Goal: Transaction & Acquisition: Purchase product/service

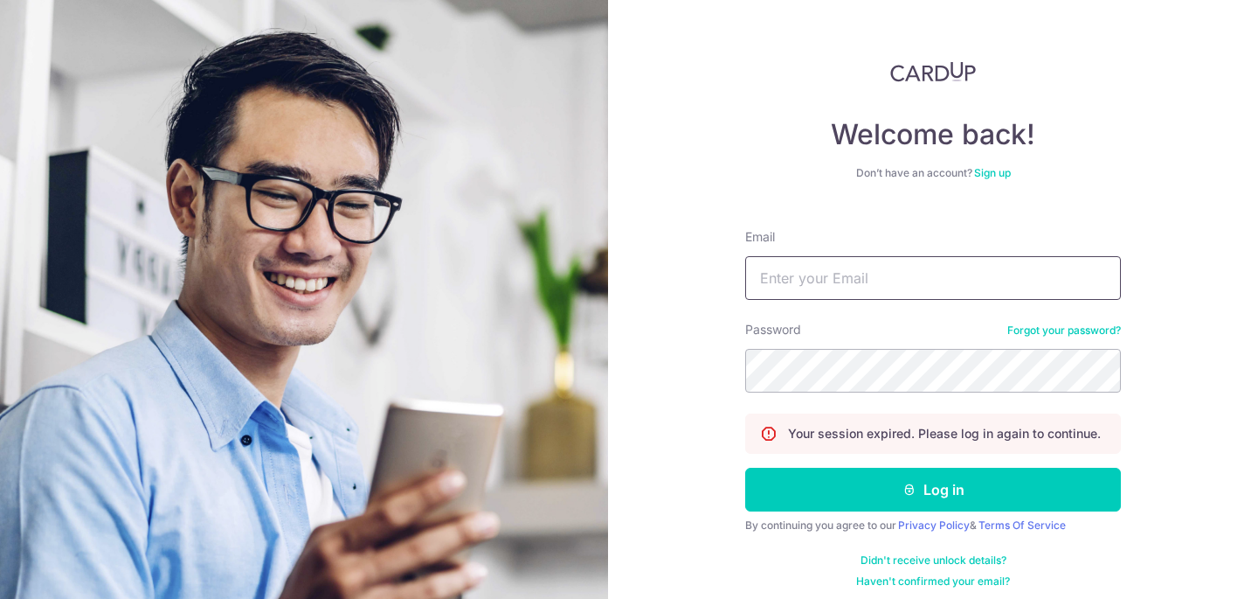
type input "ashleyman99@gmail.com"
click at [796, 489] on button "Log in" at bounding box center [933, 490] width 376 height 44
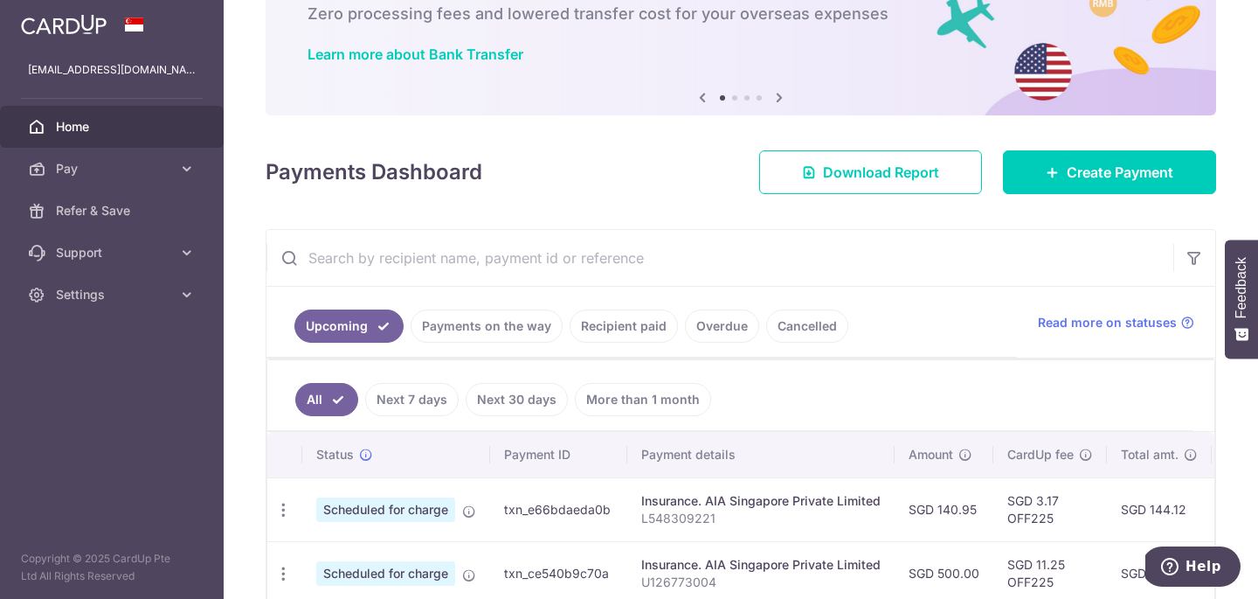
scroll to position [208, 0]
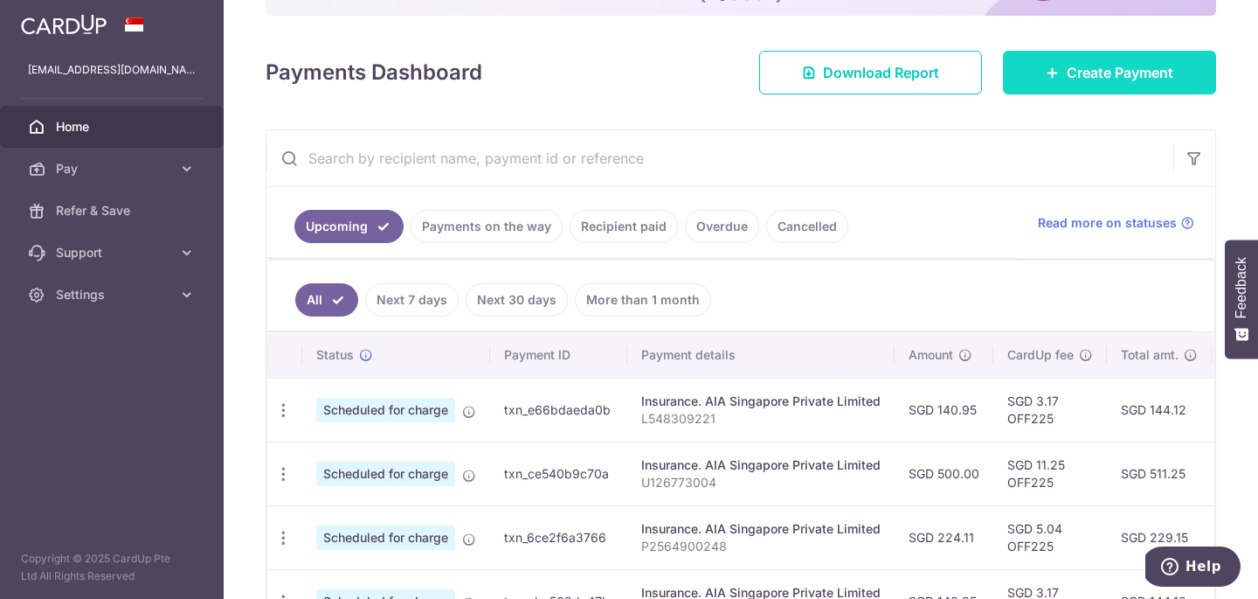
click at [1080, 72] on span "Create Payment" at bounding box center [1120, 72] width 107 height 21
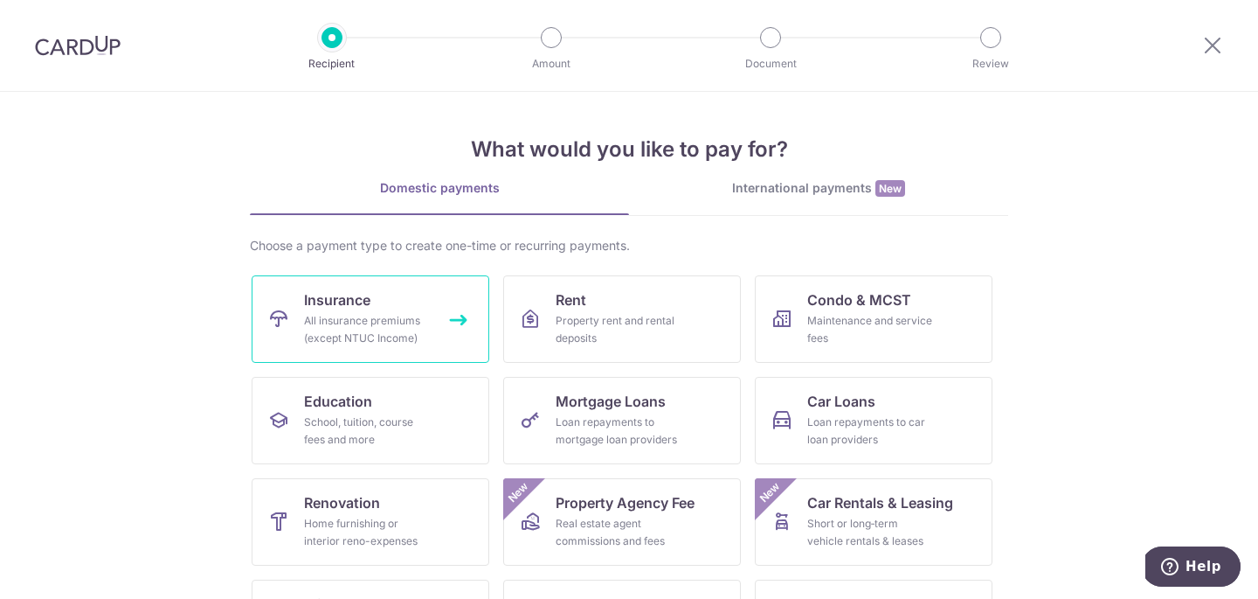
click at [407, 326] on div "All insurance premiums (except NTUC Income)" at bounding box center [367, 329] width 126 height 35
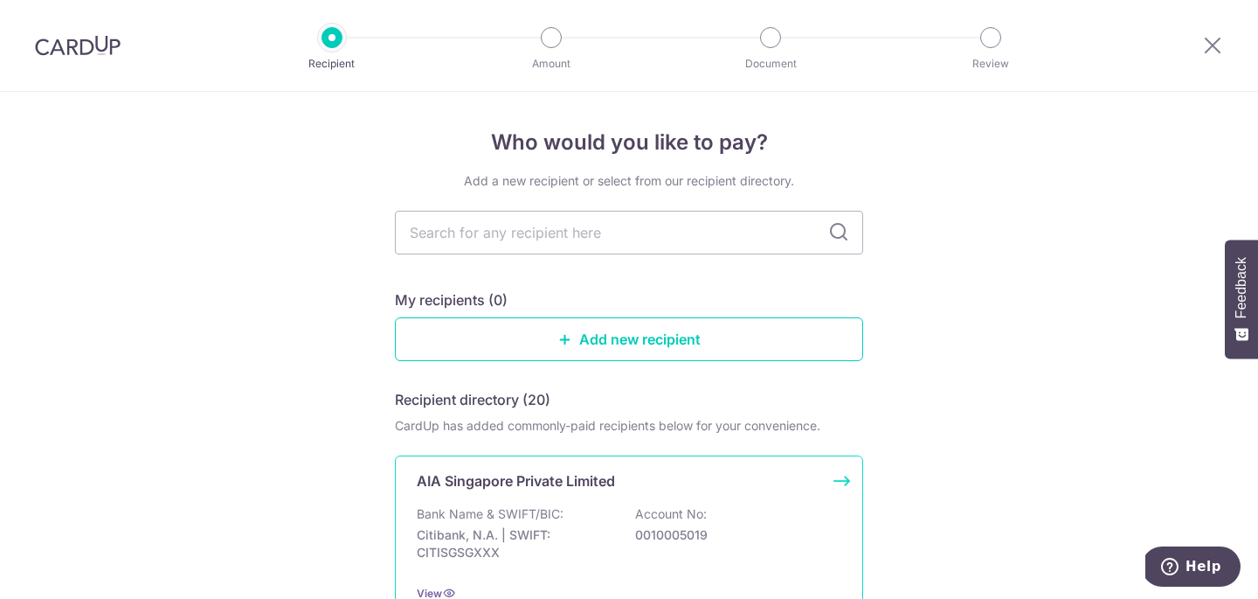
click at [539, 475] on p "AIA Singapore Private Limited" at bounding box center [516, 480] width 198 height 21
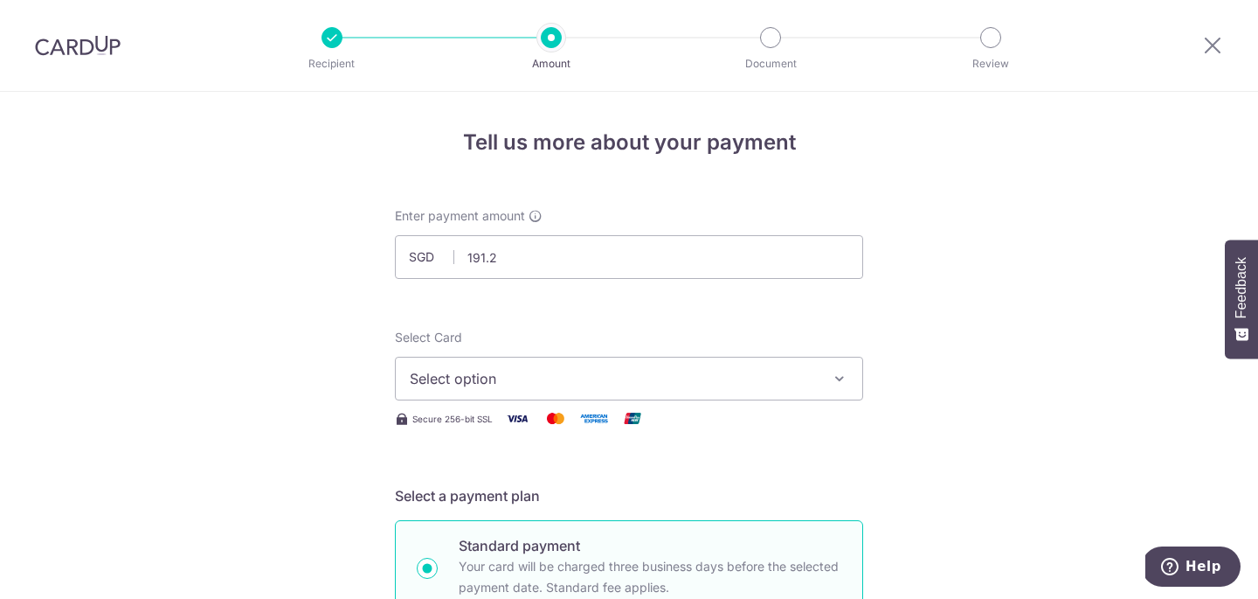
type input "191.27"
click at [460, 373] on span "Select option" at bounding box center [613, 378] width 407 height 21
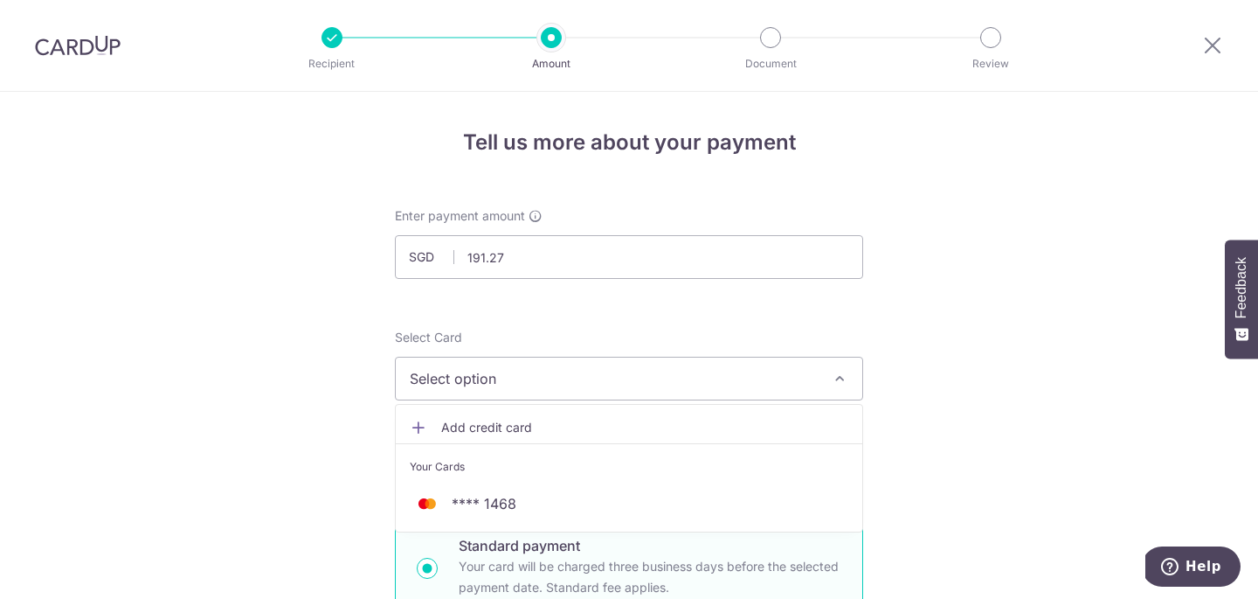
scroll to position [112, 0]
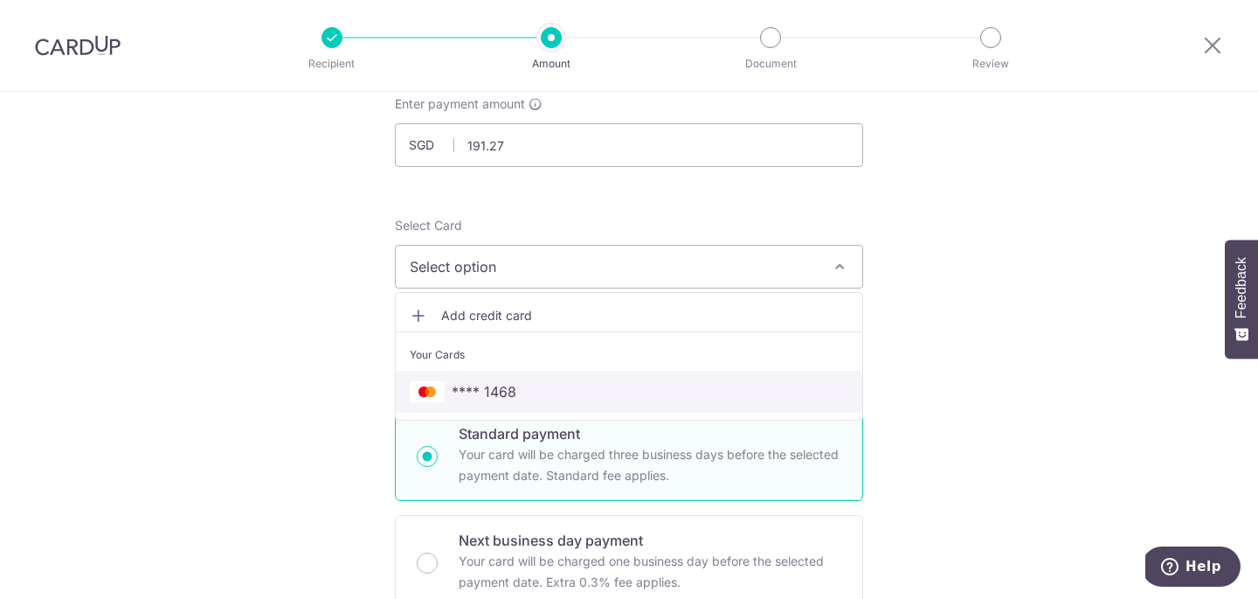
click at [515, 400] on span "**** 1468" at bounding box center [484, 391] width 65 height 21
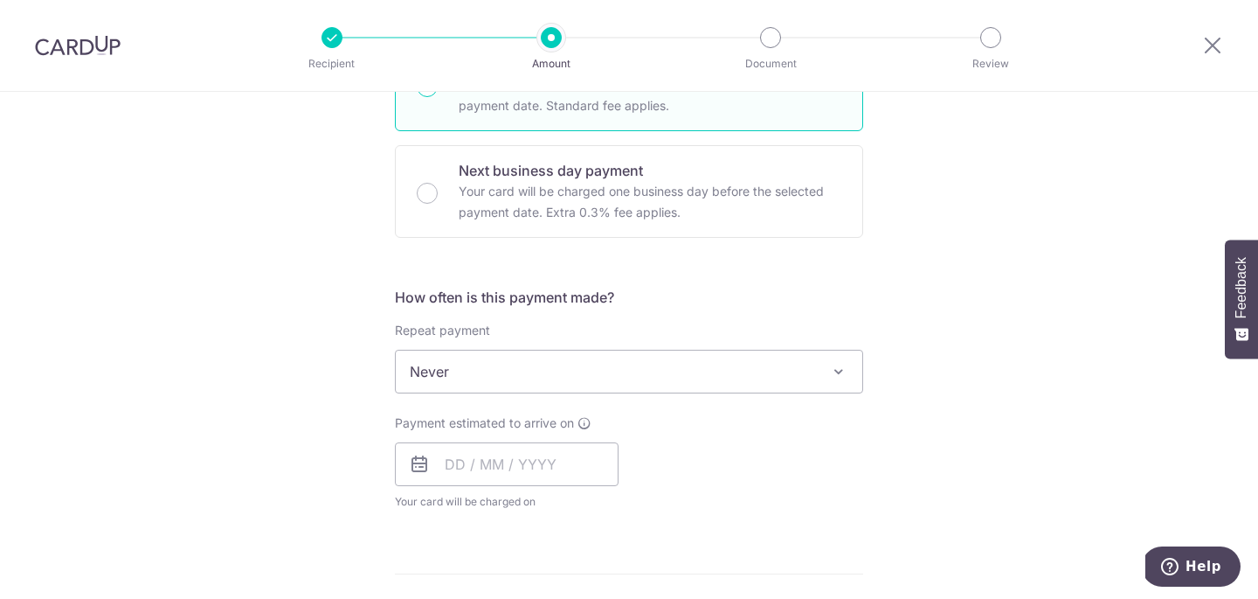
scroll to position [579, 0]
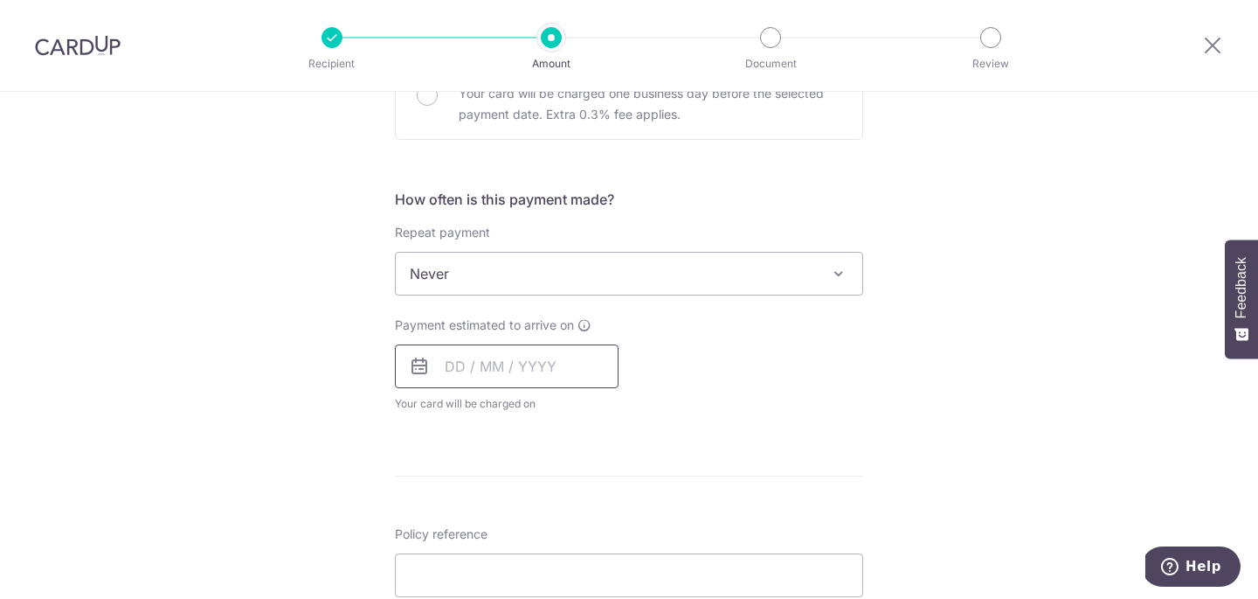
click at [509, 361] on input "text" at bounding box center [507, 366] width 224 height 44
click at [501, 524] on link "7" at bounding box center [501, 525] width 28 height 28
type input "[DATE]"
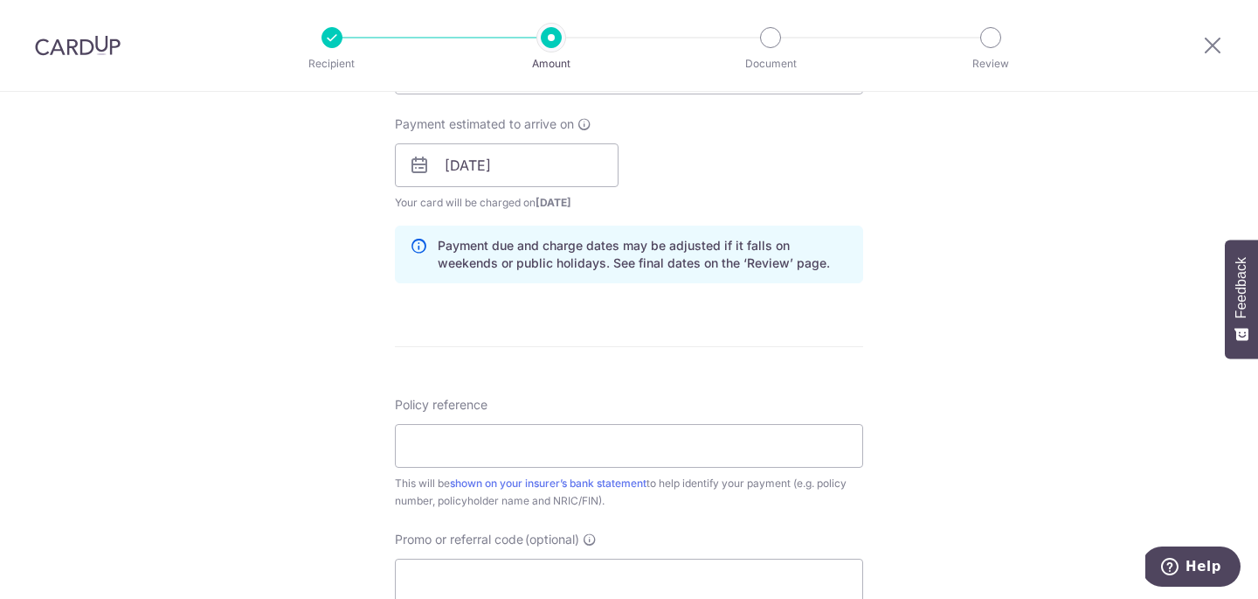
scroll to position [953, 0]
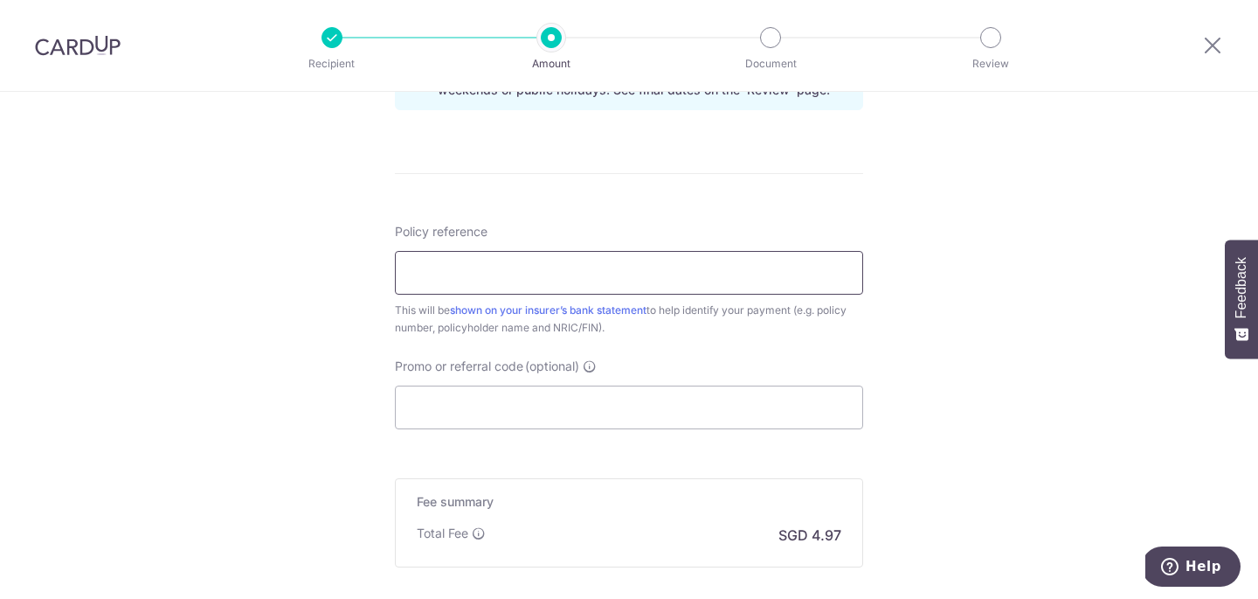
click at [619, 262] on input "Policy reference" at bounding box center [629, 273] width 468 height 44
type input "L544595000"
click at [578, 417] on input "Promo or referral code (optional)" at bounding box center [629, 407] width 468 height 44
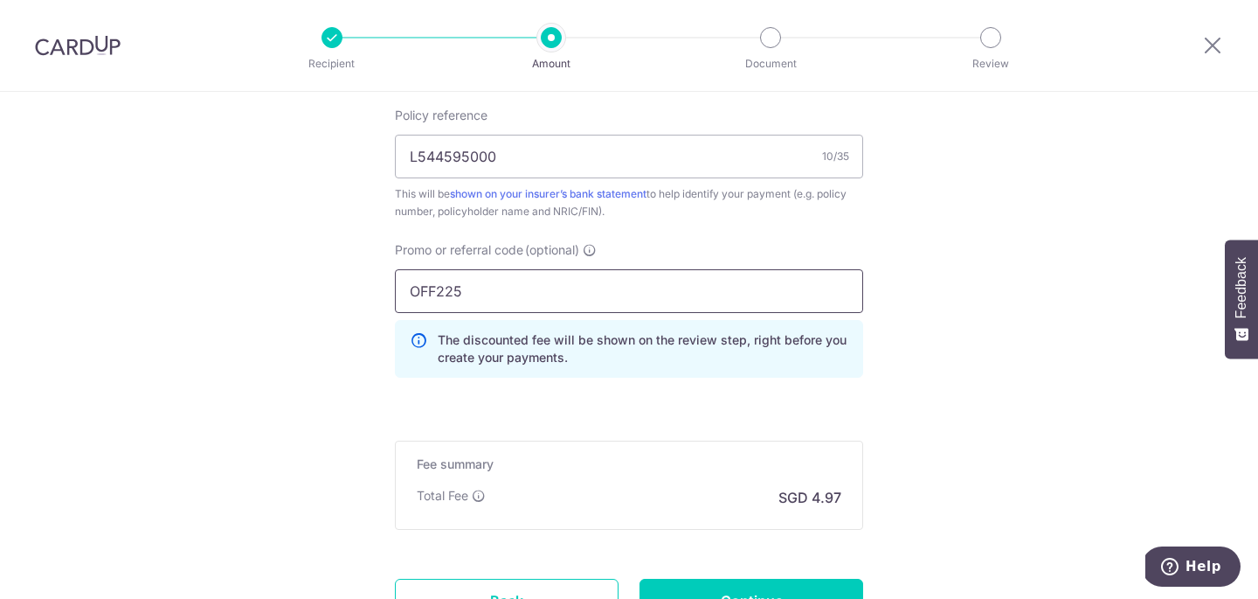
scroll to position [1202, 0]
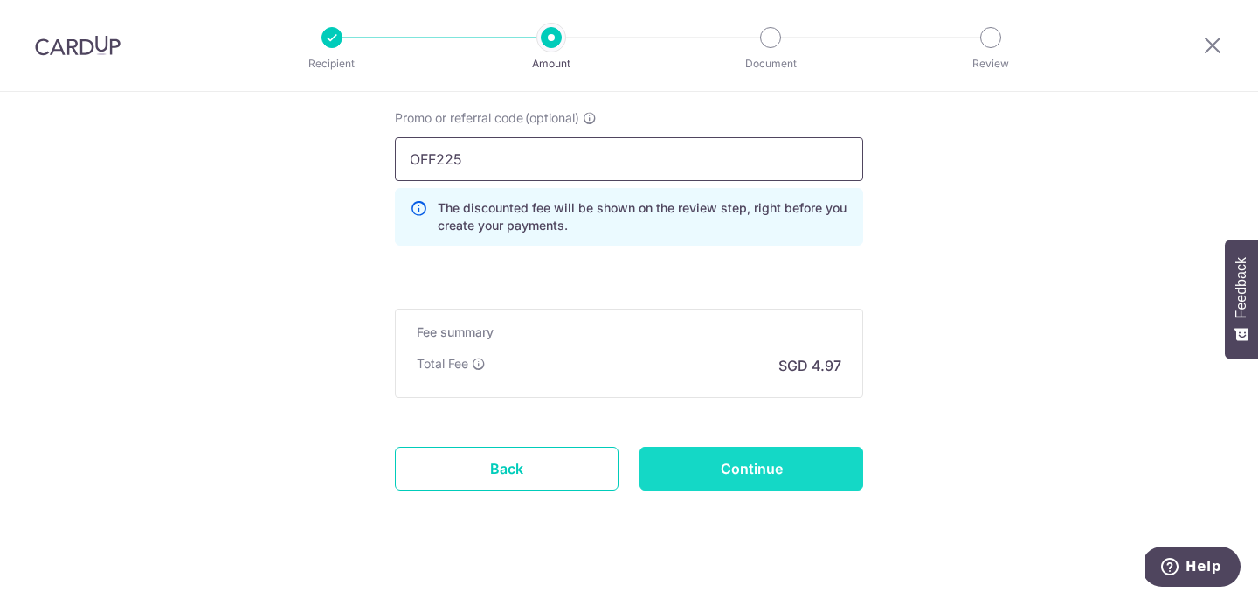
type input "OFF225"
click at [693, 473] on input "Continue" at bounding box center [752, 469] width 224 height 44
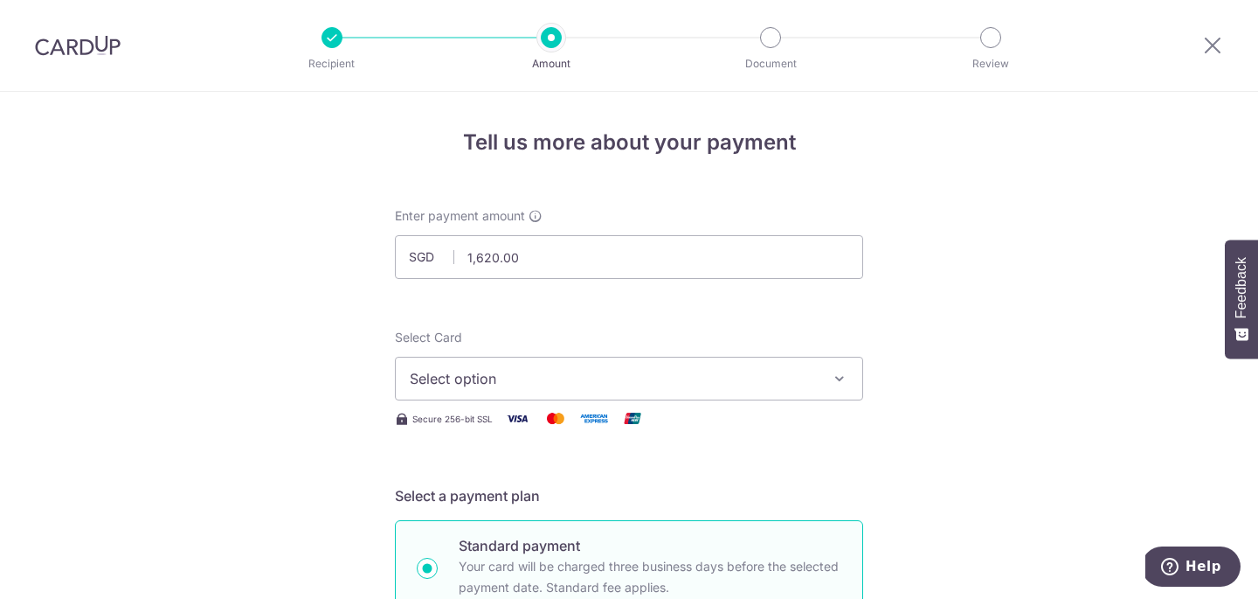
click at [484, 371] on span "Select option" at bounding box center [613, 378] width 407 height 21
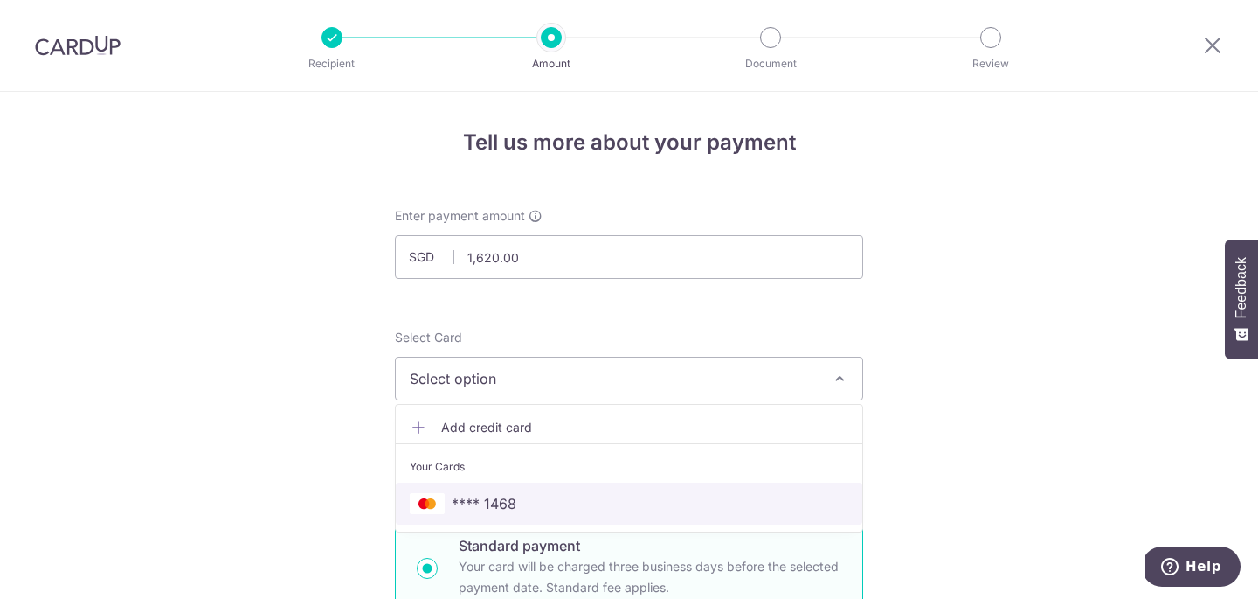
click at [495, 497] on span "**** 1468" at bounding box center [484, 503] width 65 height 21
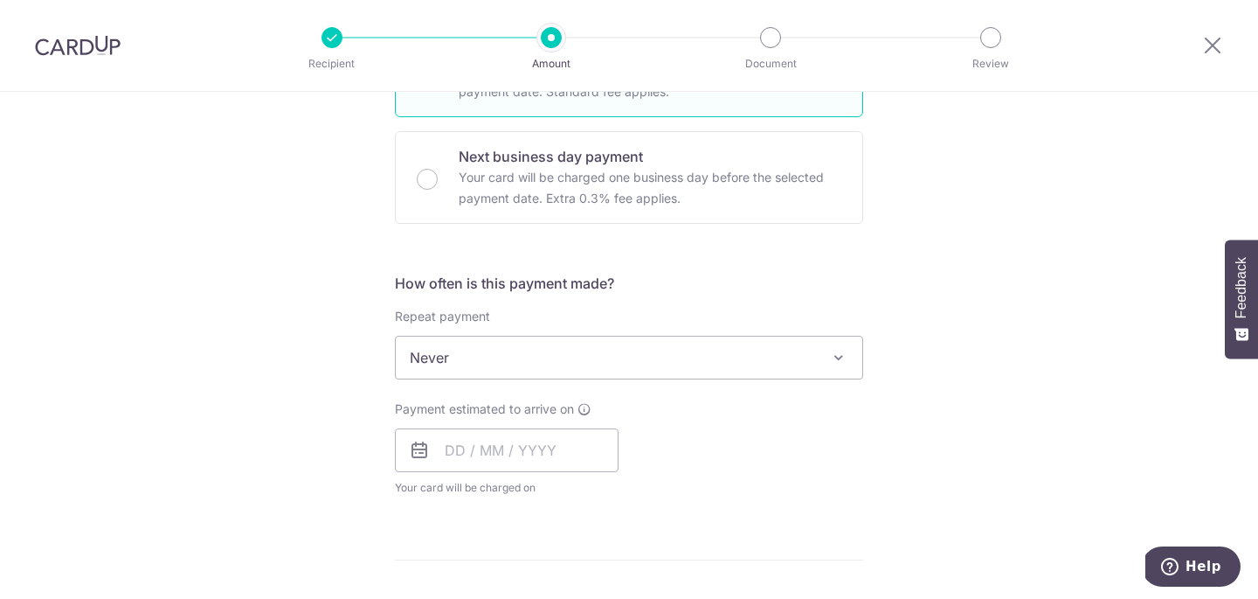
scroll to position [584, 0]
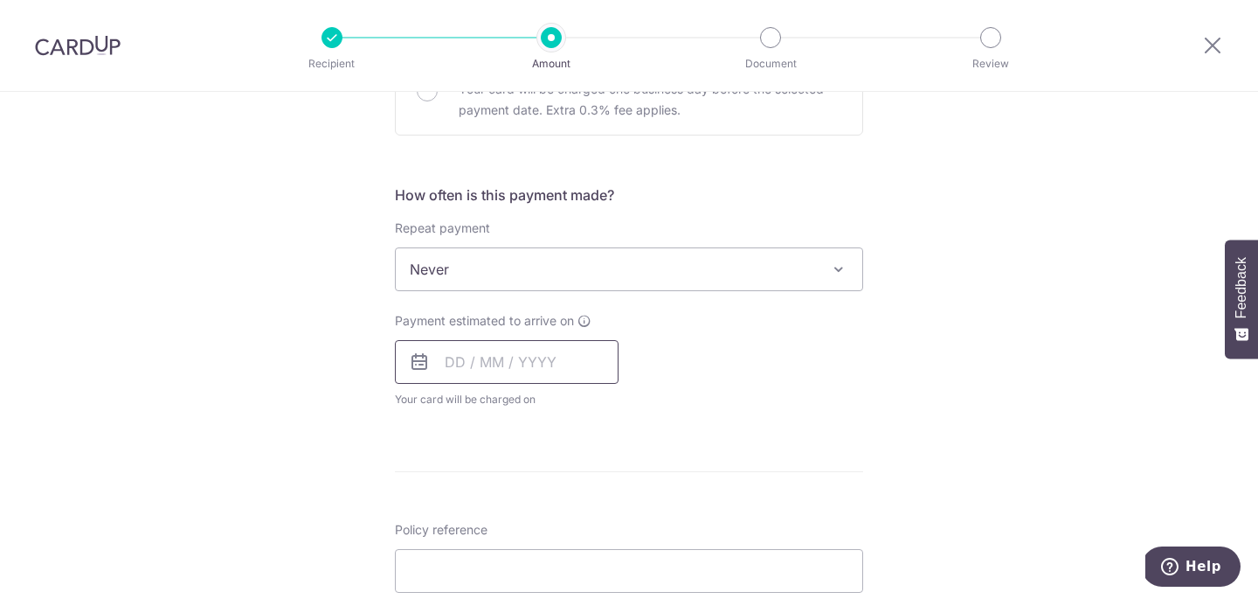
click at [495, 374] on input "text" at bounding box center [507, 362] width 224 height 44
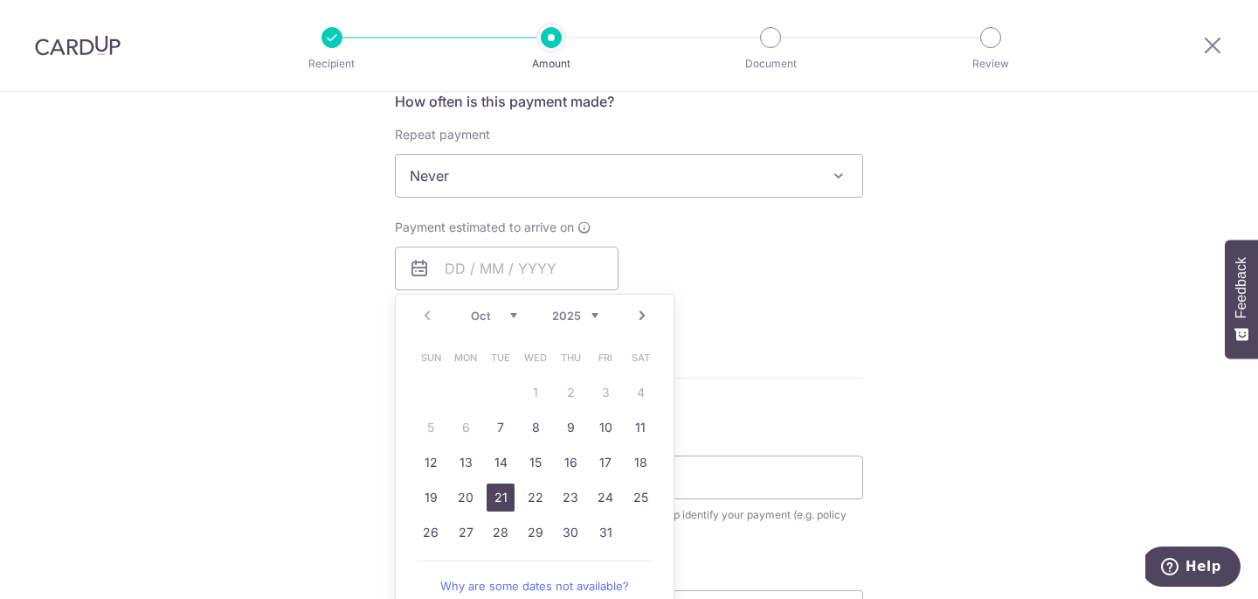
click at [501, 496] on link "21" at bounding box center [501, 497] width 28 height 28
type input "[DATE]"
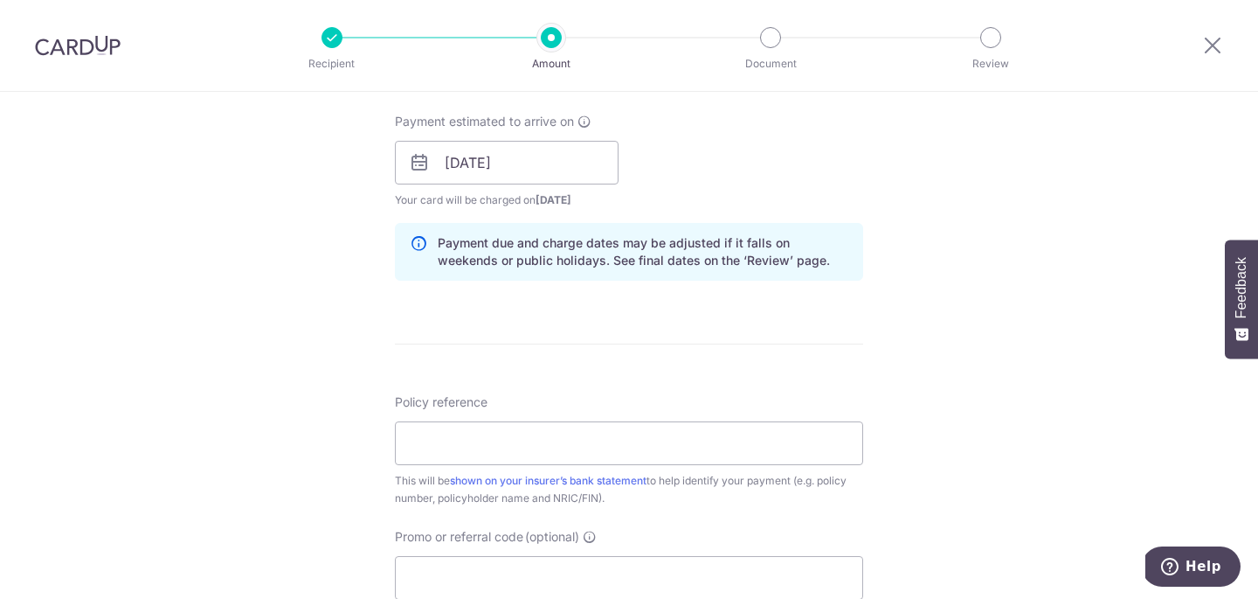
scroll to position [838, 0]
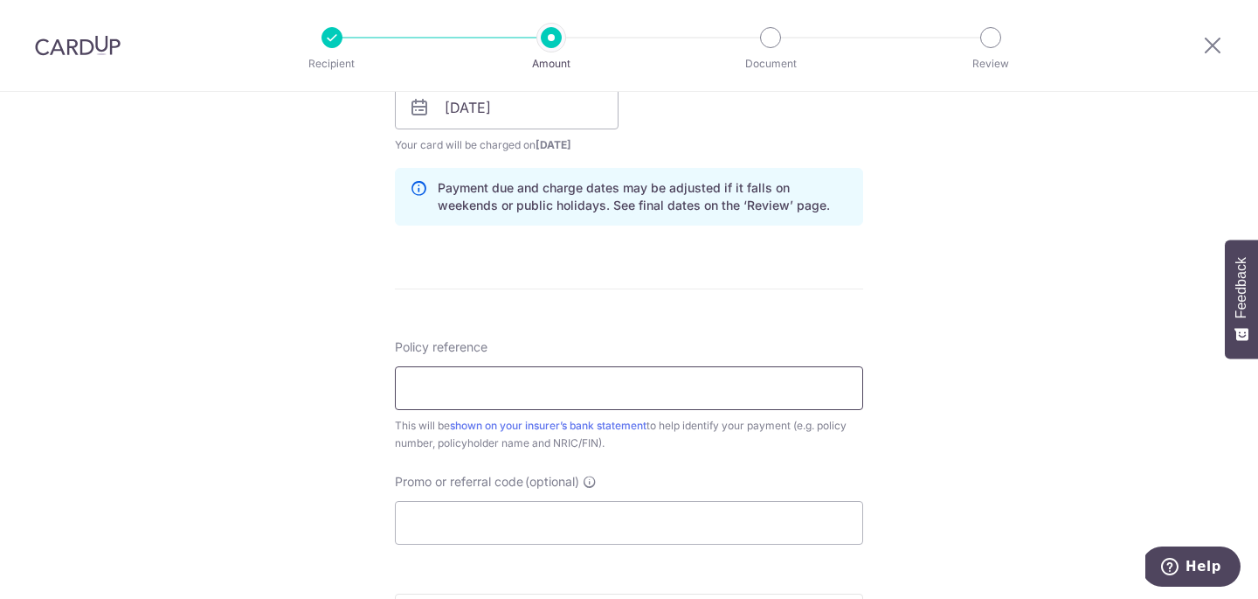
click at [639, 378] on input "Policy reference" at bounding box center [629, 388] width 468 height 44
type input "L548309221"
click at [267, 424] on div "Tell us more about your payment Enter payment amount SGD 1,620.00 1620.00 Selec…" at bounding box center [629, 80] width 1258 height 1653
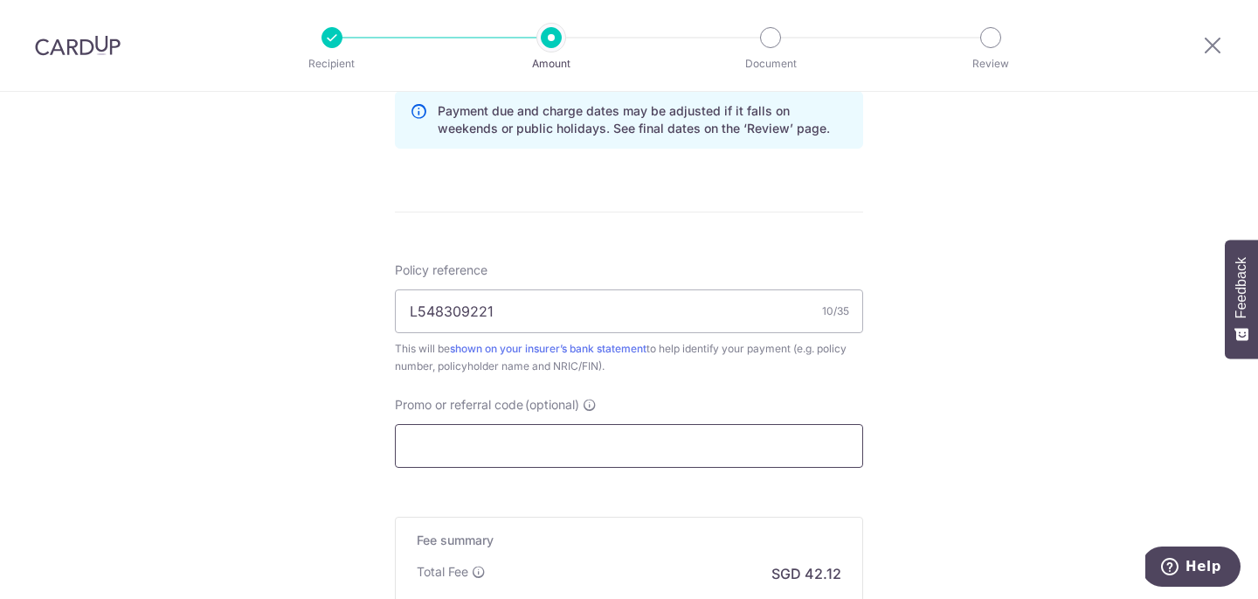
click at [549, 447] on input "Promo or referral code (optional)" at bounding box center [629, 446] width 468 height 44
type input "R"
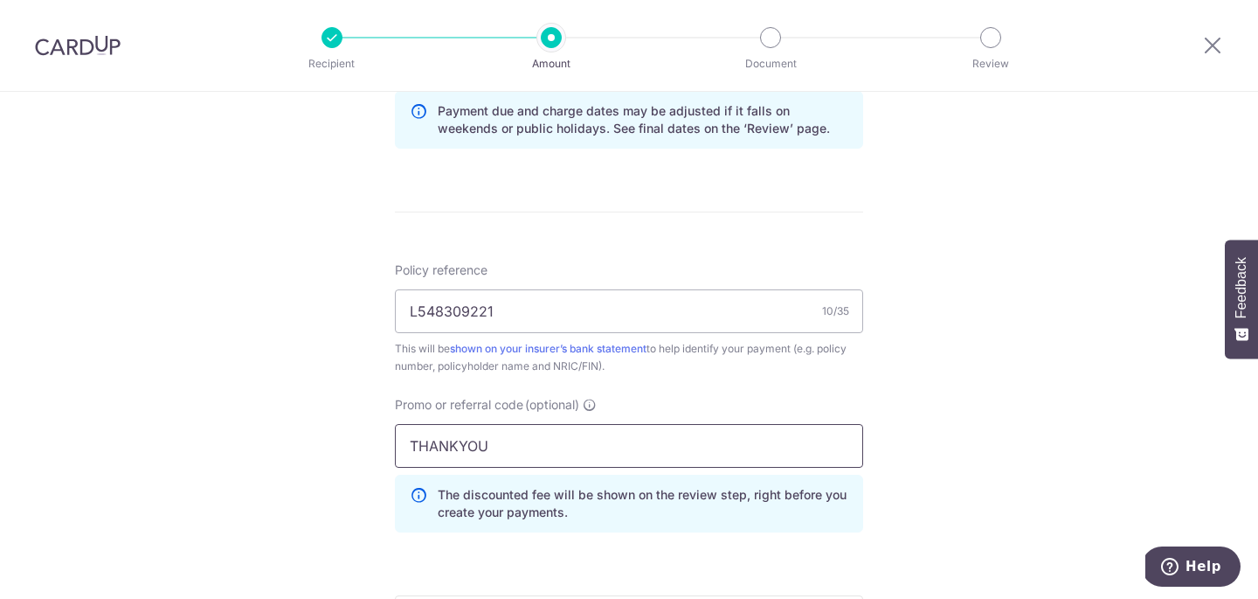
type input "THANKYOU"
click at [274, 433] on div "Tell us more about your payment Enter payment amount SGD 1,620.00 1620.00 Selec…" at bounding box center [629, 42] width 1258 height 1731
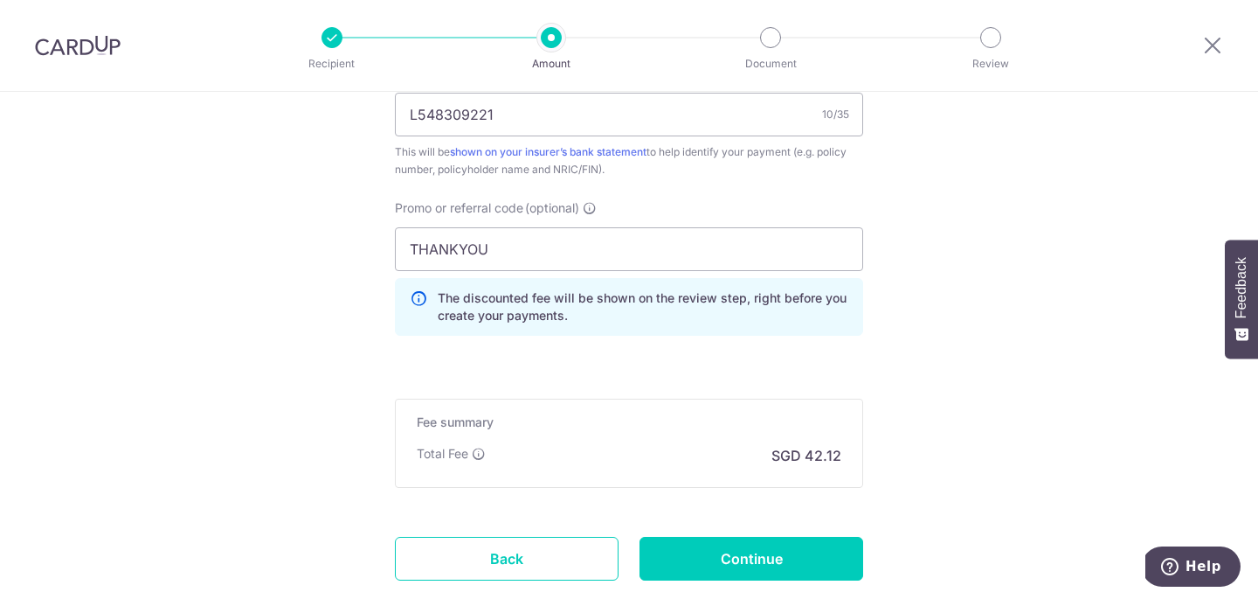
scroll to position [1224, 0]
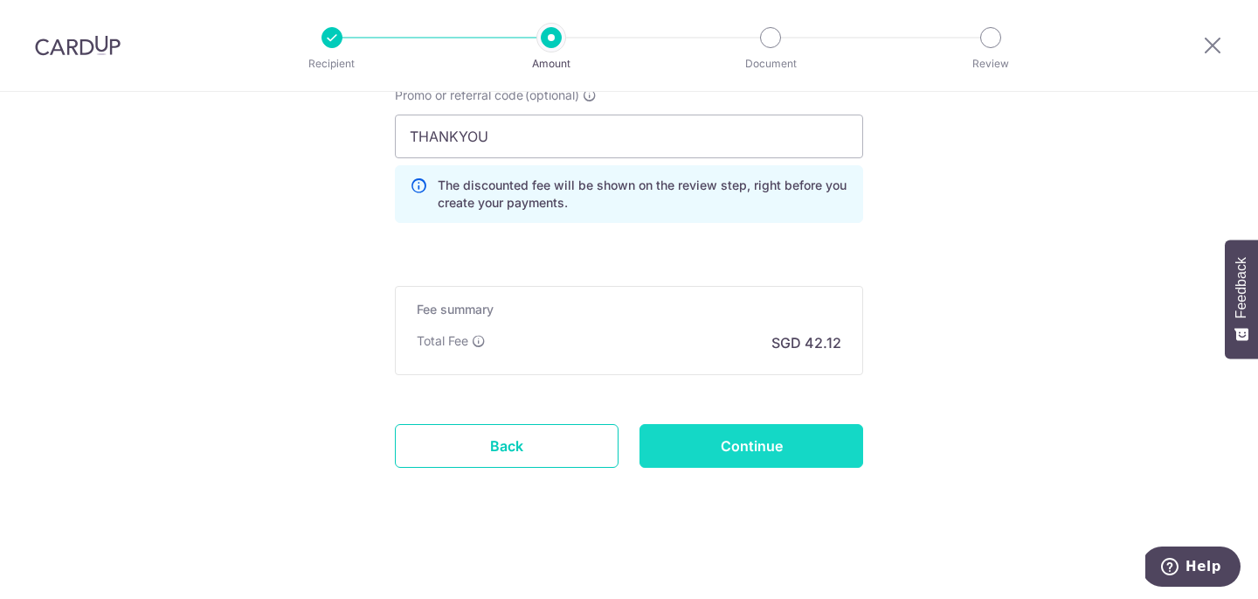
click at [710, 431] on input "Continue" at bounding box center [752, 446] width 224 height 44
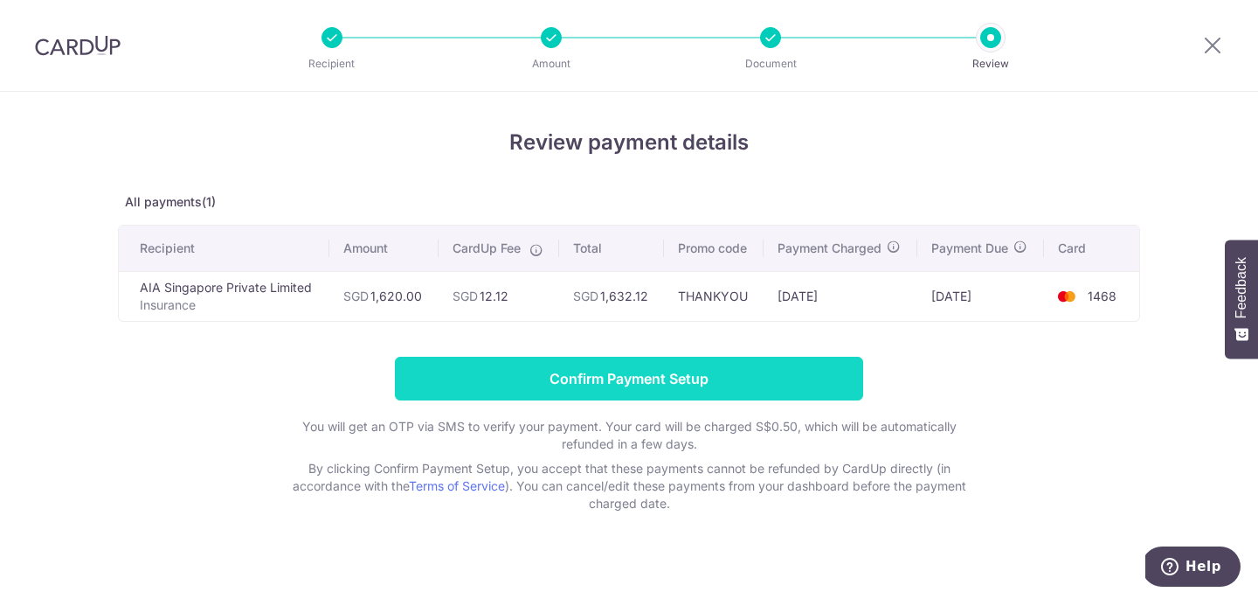
click at [526, 385] on input "Confirm Payment Setup" at bounding box center [629, 379] width 468 height 44
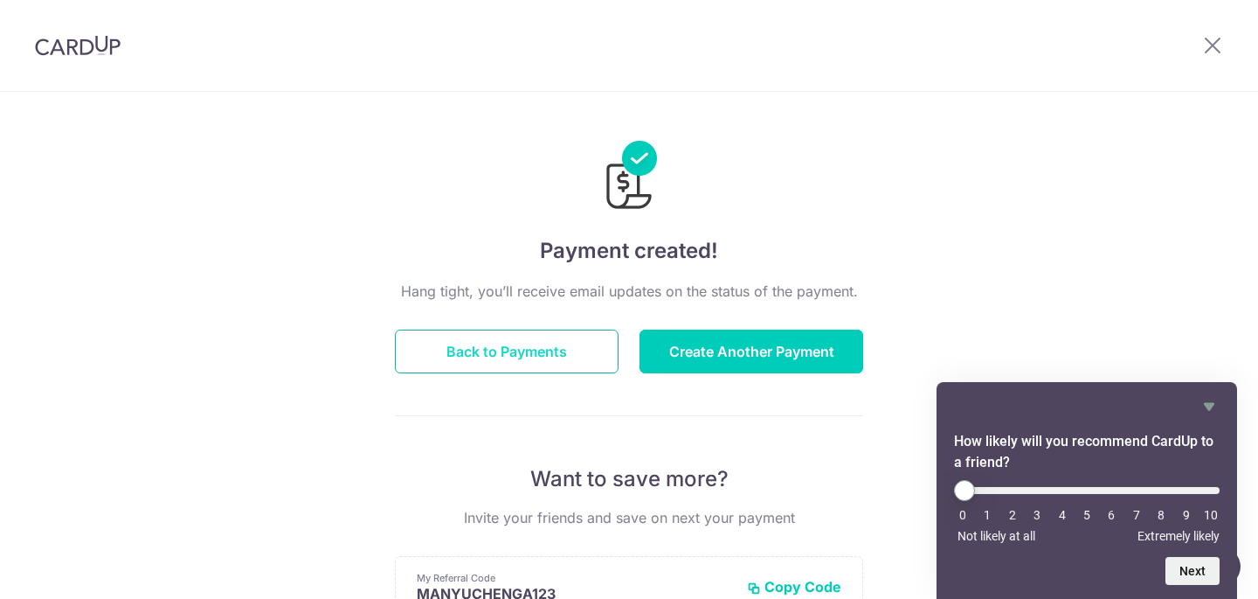
click at [523, 360] on button "Back to Payments" at bounding box center [507, 351] width 224 height 44
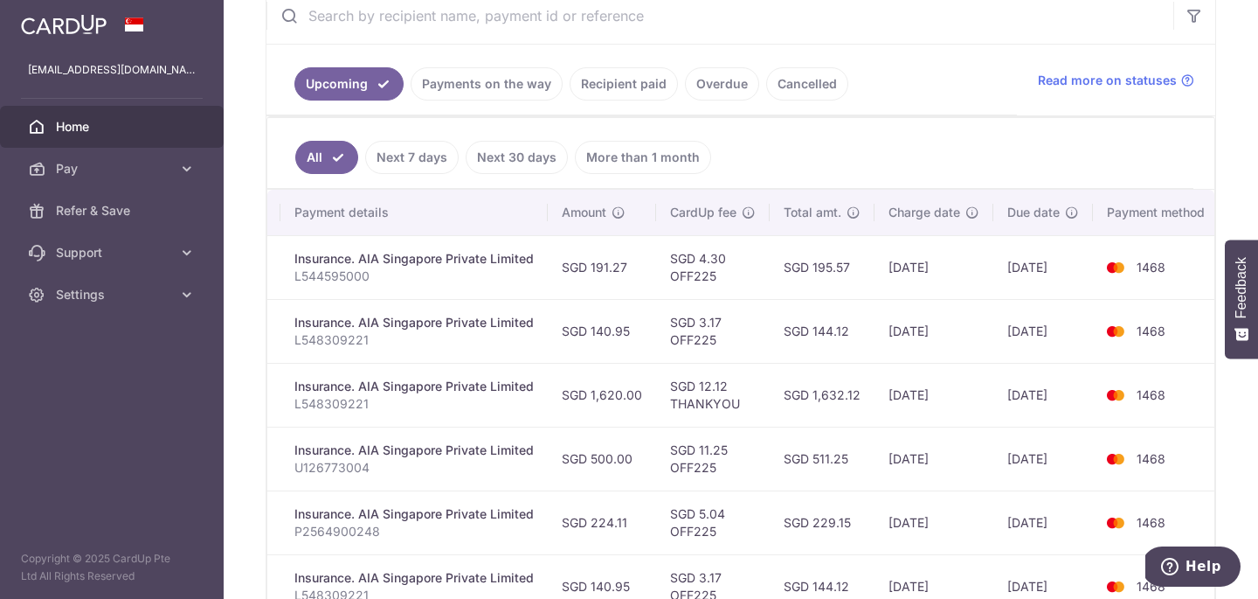
scroll to position [384, 0]
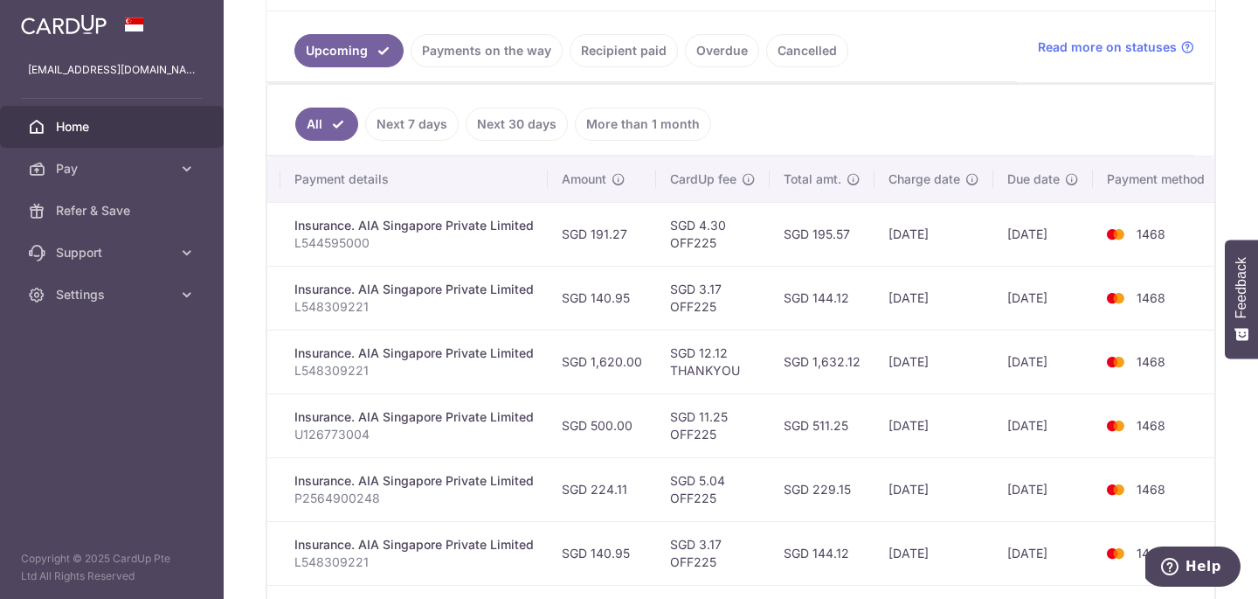
click at [631, 310] on td "SGD 140.95" at bounding box center [602, 298] width 108 height 64
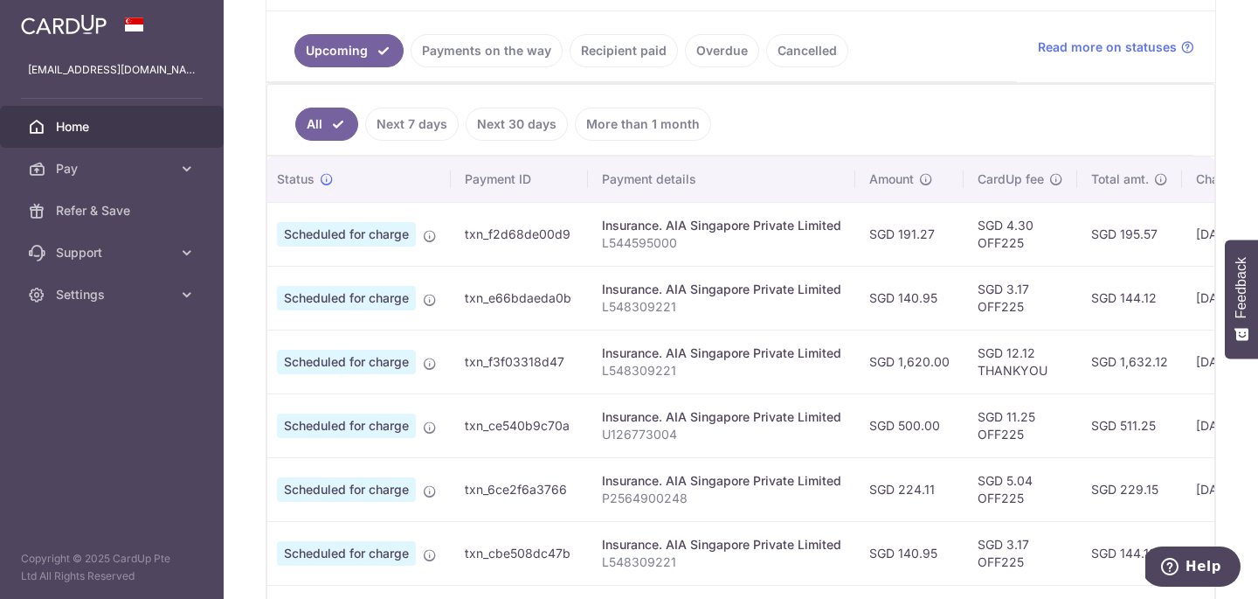
scroll to position [0, 0]
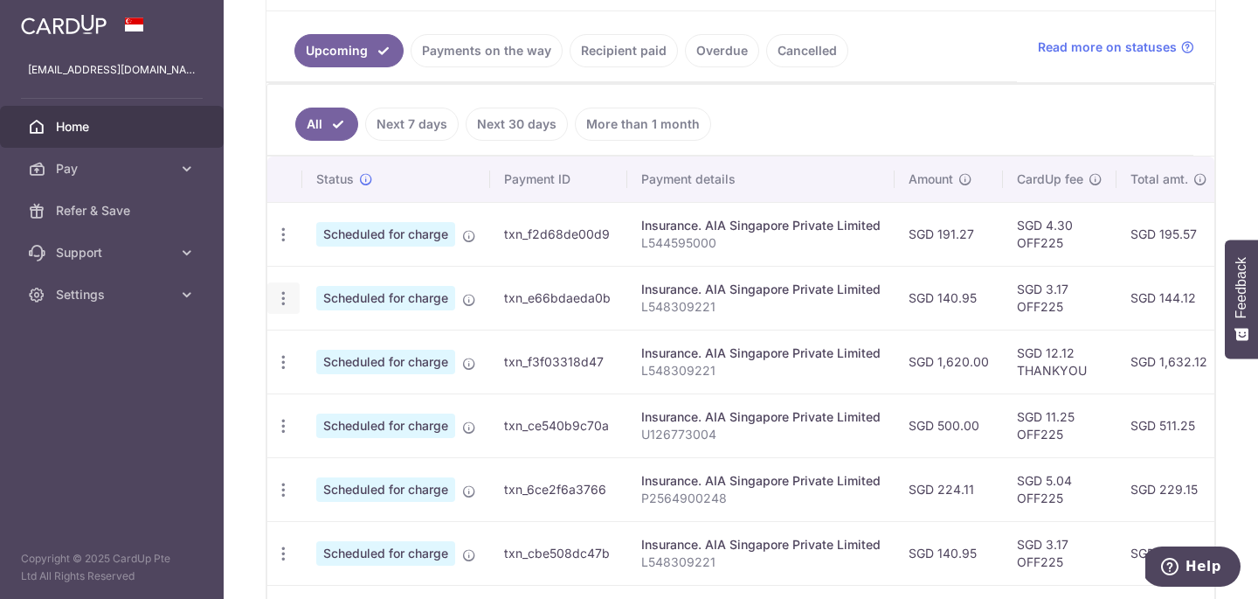
click at [285, 294] on icon "button" at bounding box center [283, 298] width 18 height 18
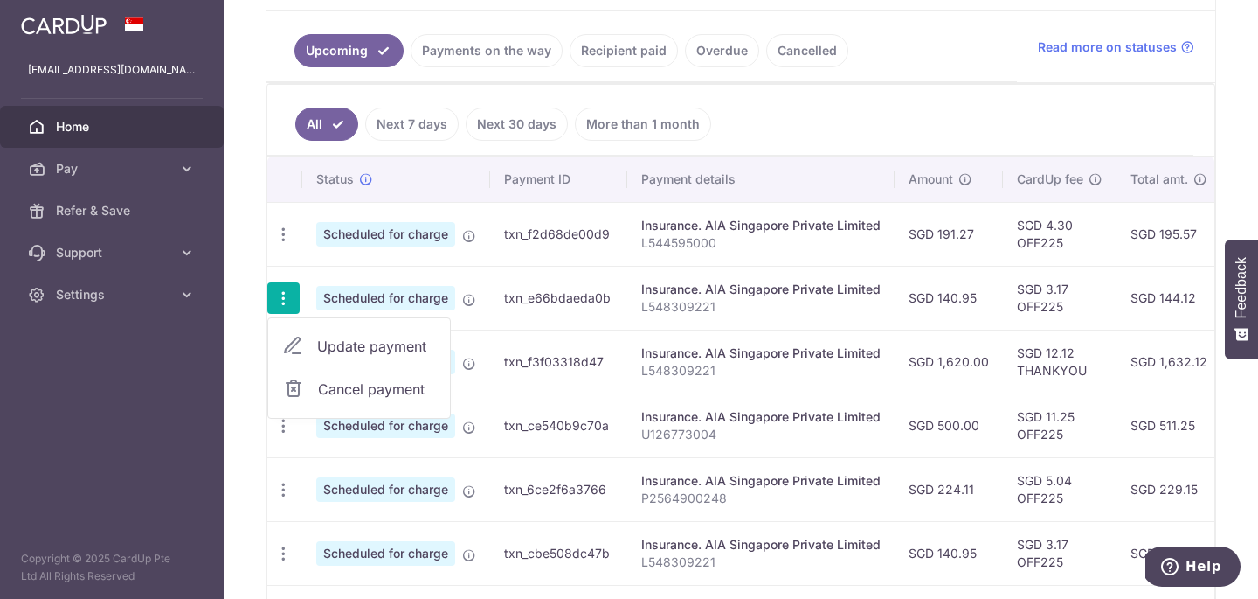
click at [318, 387] on span "Cancel payment" at bounding box center [376, 388] width 117 height 21
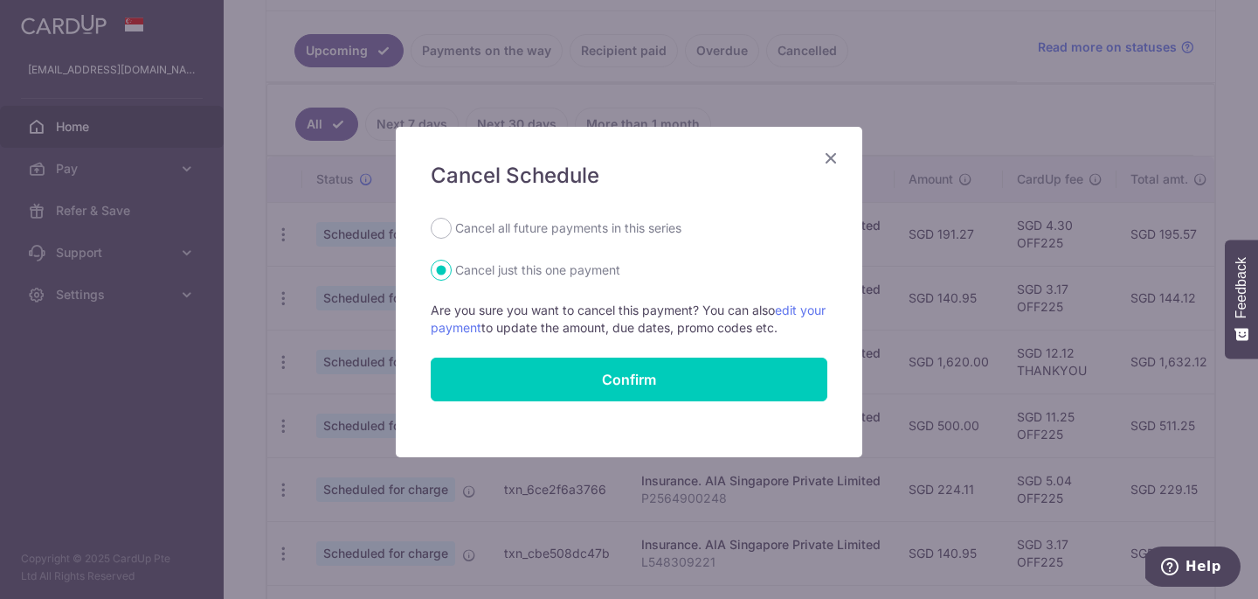
click at [556, 238] on label "Cancel all future payments in this series" at bounding box center [568, 228] width 226 height 21
click at [452, 238] on input "Cancel all future payments in this series" at bounding box center [441, 228] width 21 height 21
radio input "true"
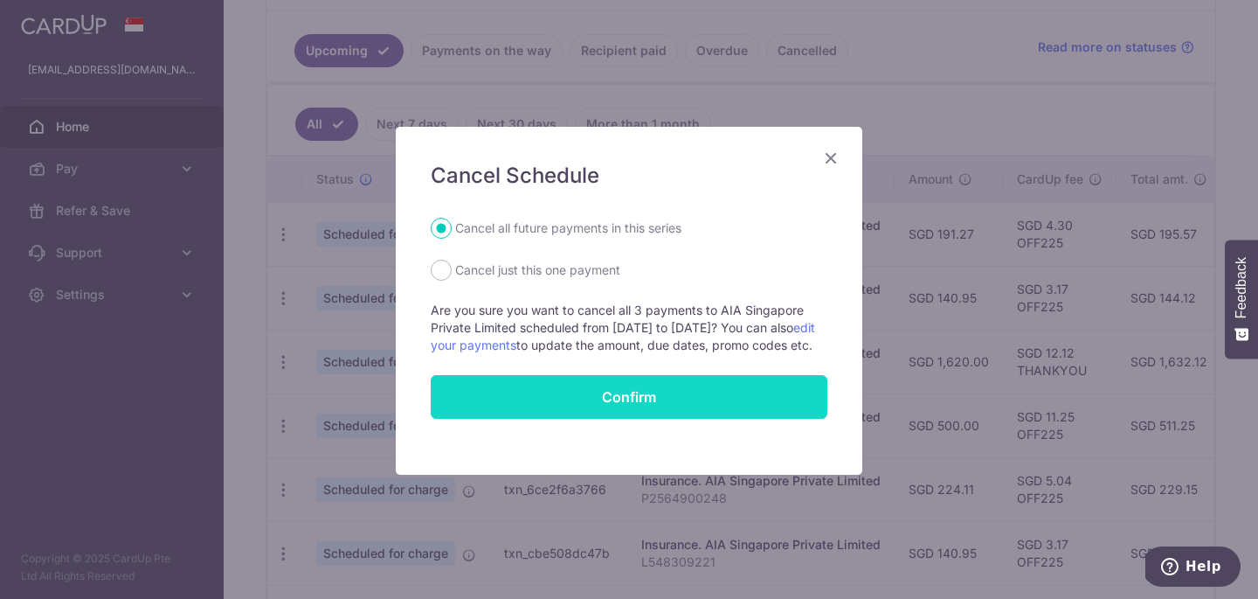
click at [564, 415] on button "Confirm" at bounding box center [629, 397] width 397 height 44
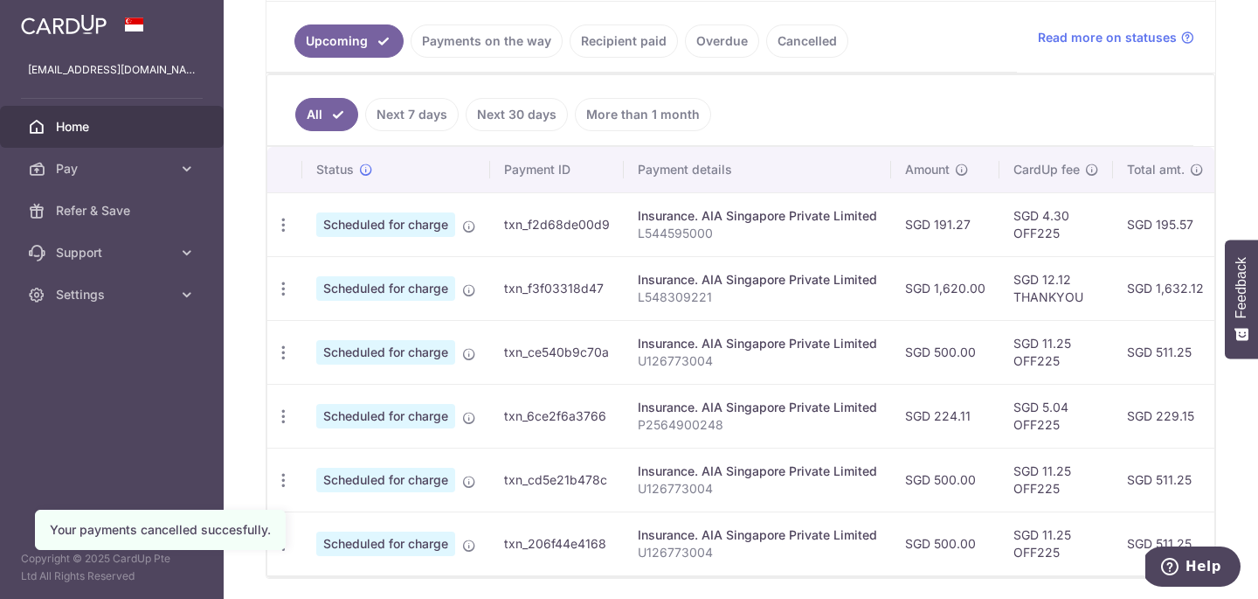
scroll to position [400, 0]
